Goal: Find specific page/section: Find specific page/section

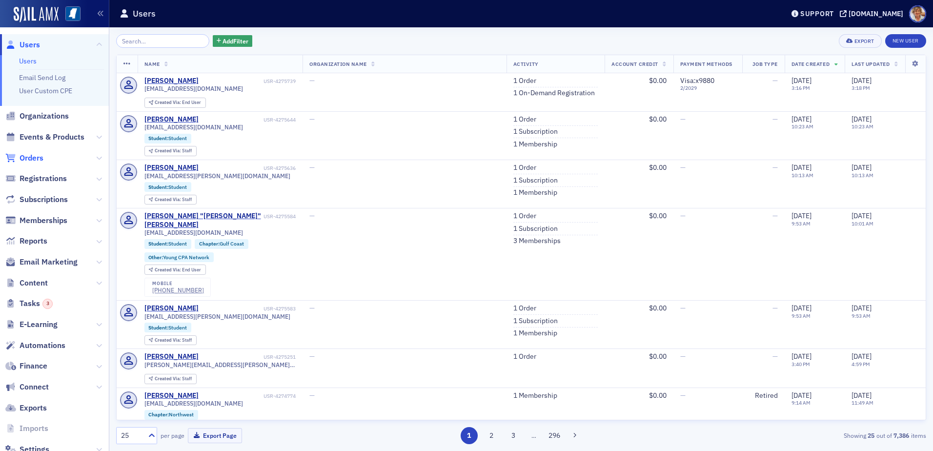
click at [27, 156] on span "Orders" at bounding box center [32, 158] width 24 height 11
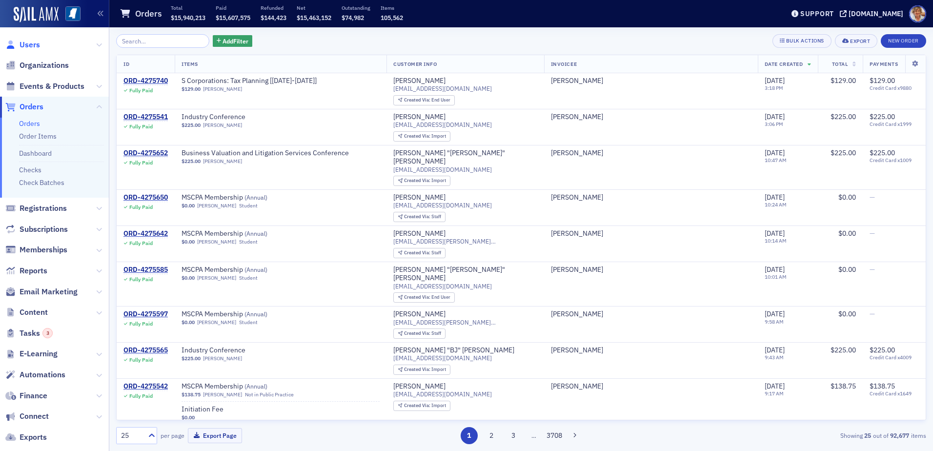
click at [29, 45] on span "Users" at bounding box center [30, 45] width 21 height 11
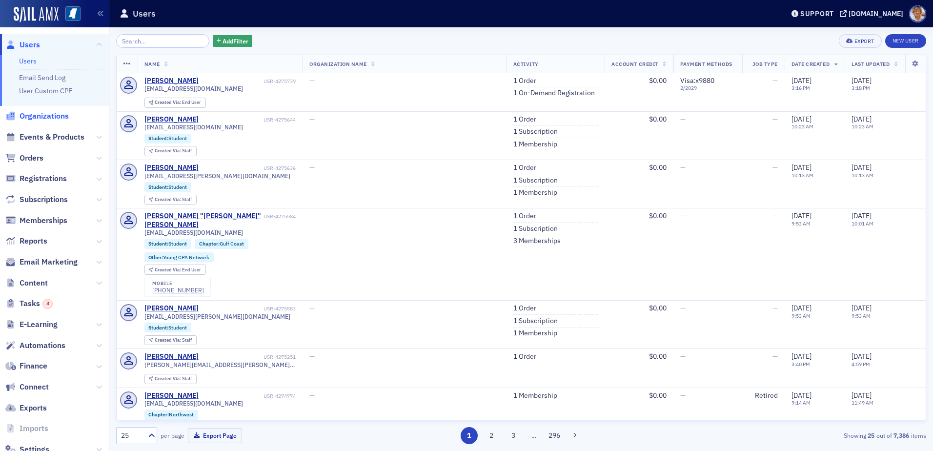
click at [28, 114] on span "Organizations" at bounding box center [44, 116] width 49 height 11
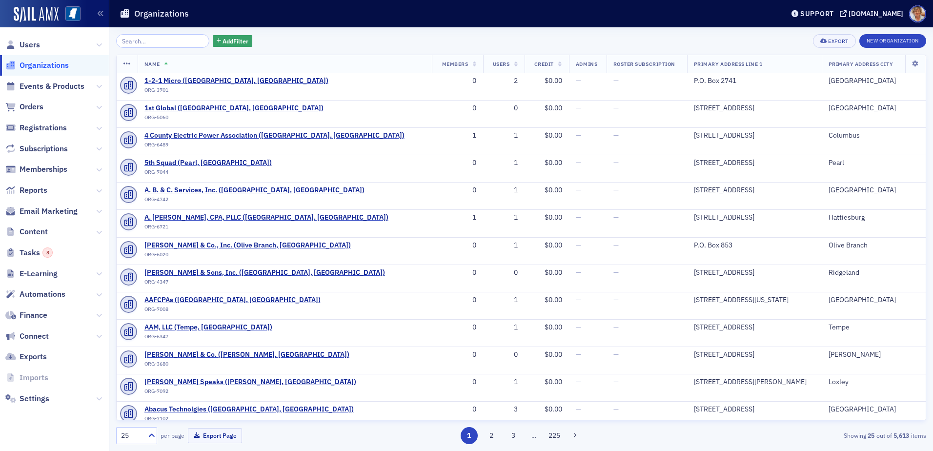
click at [163, 44] on input "search" at bounding box center [162, 41] width 93 height 14
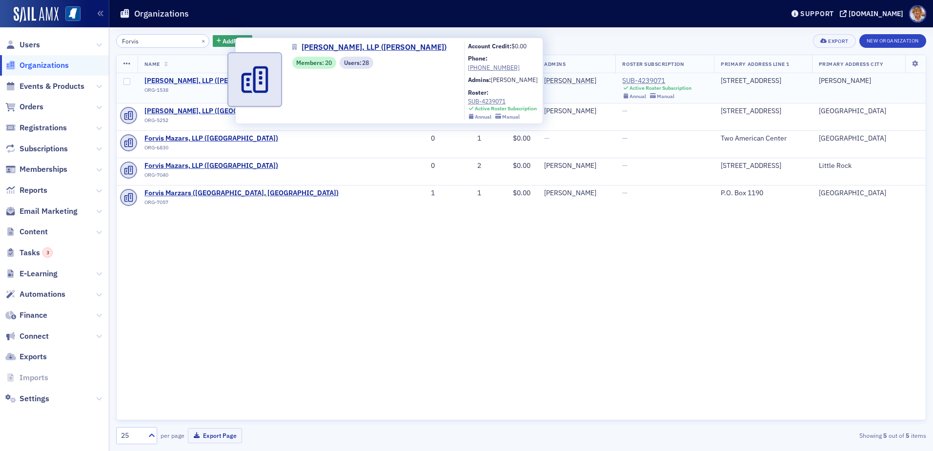
type input "Forvis"
click at [196, 80] on span "[PERSON_NAME], LLP ([PERSON_NAME])" at bounding box center [208, 81] width 129 height 9
select select "US"
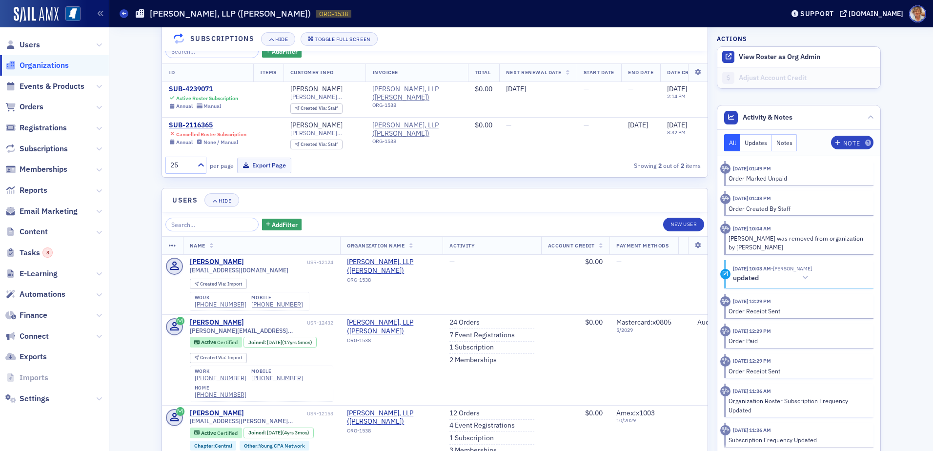
scroll to position [1008, 0]
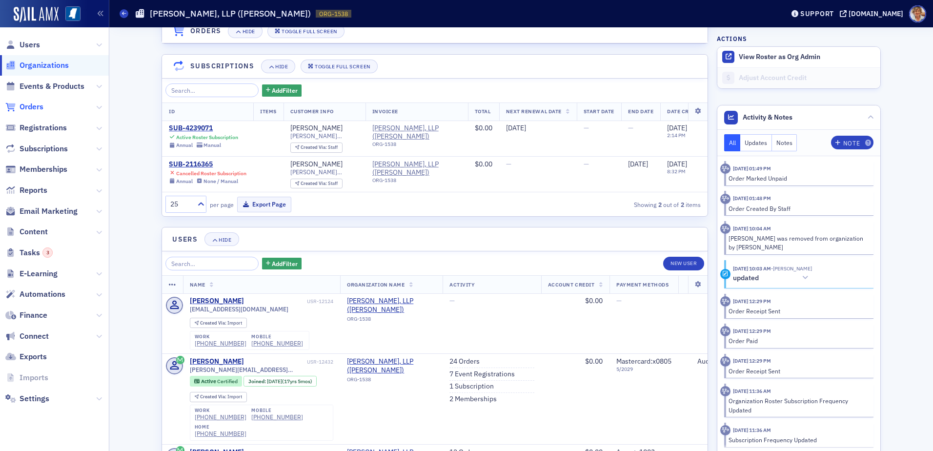
click at [25, 107] on span "Orders" at bounding box center [32, 107] width 24 height 11
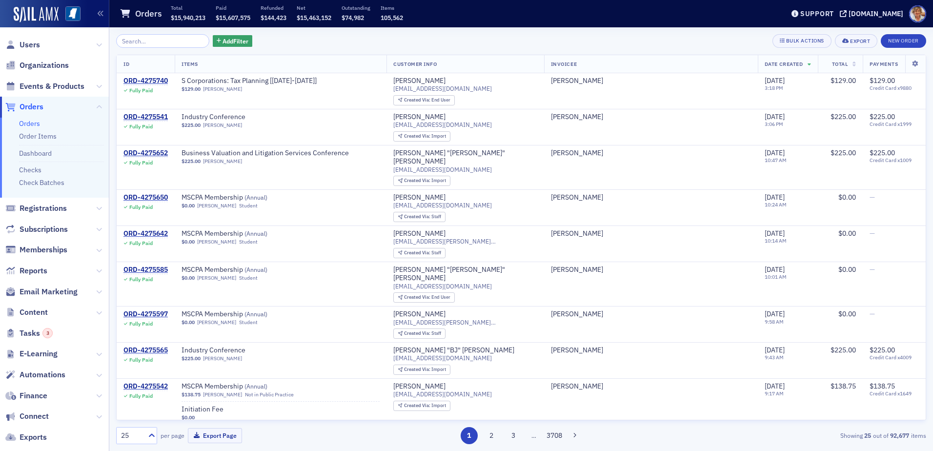
click at [153, 41] on input "search" at bounding box center [162, 41] width 93 height 14
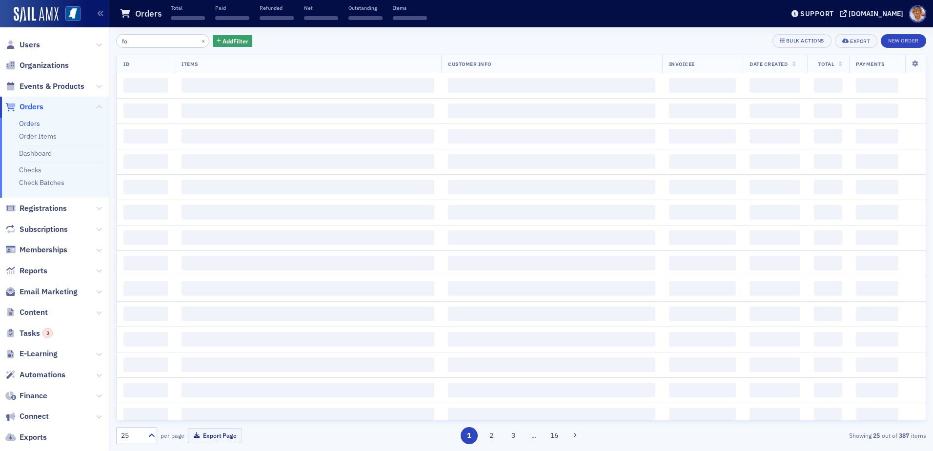
type input "f"
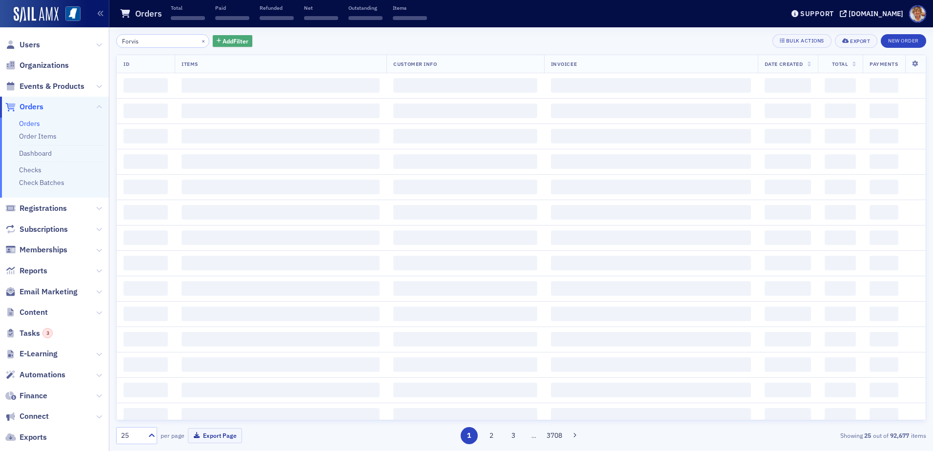
type input "Forvis"
click at [225, 41] on span "Add Filter" at bounding box center [236, 41] width 26 height 9
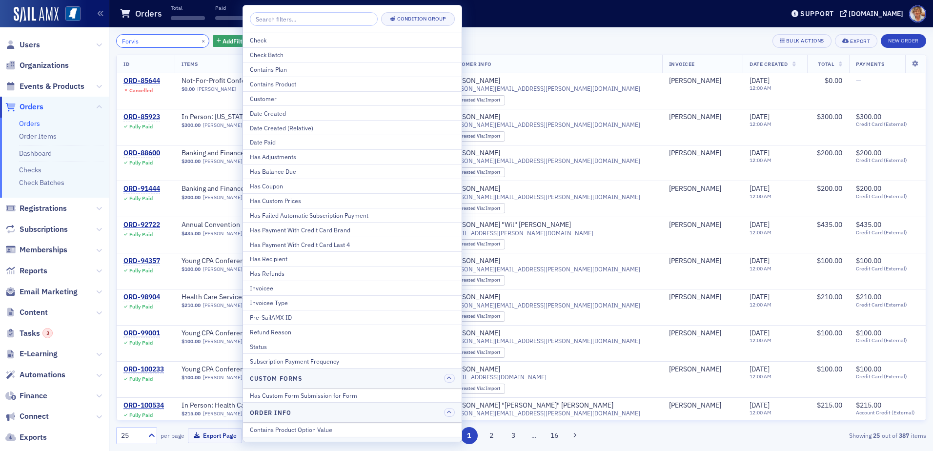
click at [152, 45] on input "Forvis" at bounding box center [162, 41] width 93 height 14
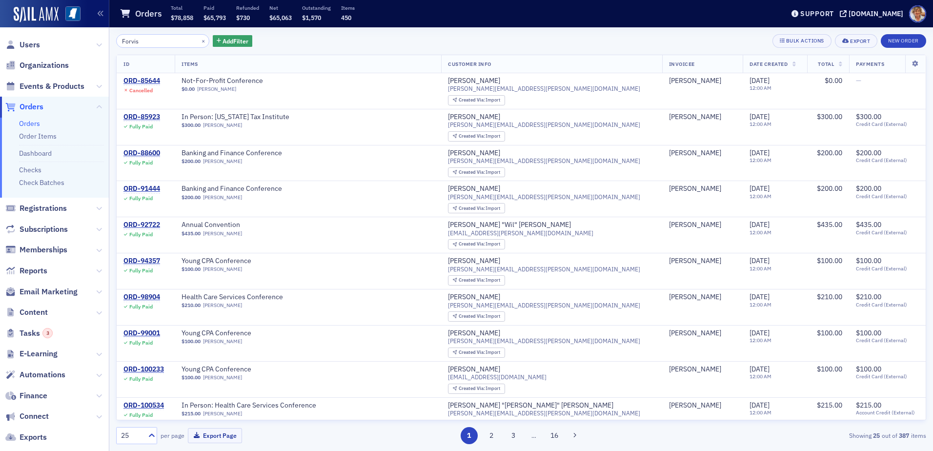
click at [21, 123] on link "Orders" at bounding box center [29, 123] width 21 height 9
click at [41, 399] on span "Finance" at bounding box center [34, 395] width 28 height 11
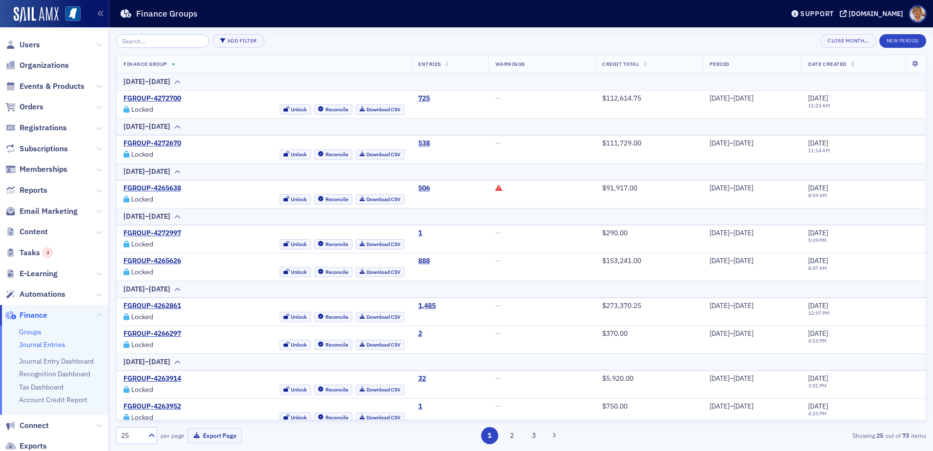
click at [28, 345] on link "Journal Entries" at bounding box center [42, 344] width 46 height 9
